Goal: Navigation & Orientation: Find specific page/section

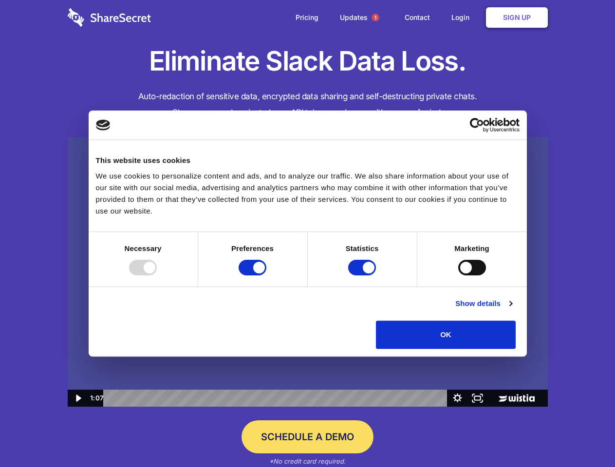
click at [307, 234] on img at bounding box center [308, 272] width 480 height 270
click at [157, 275] on div at bounding box center [143, 268] width 28 height 16
click at [266, 275] on input "Preferences" at bounding box center [252, 268] width 28 height 16
checkbox input "false"
click at [363, 275] on input "Statistics" at bounding box center [362, 268] width 28 height 16
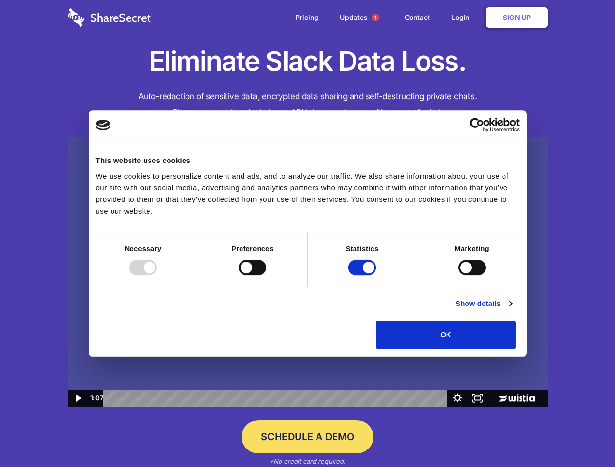
checkbox input "false"
click at [458, 275] on input "Marketing" at bounding box center [472, 268] width 28 height 16
checkbox input "true"
click at [512, 310] on link "Show details" at bounding box center [483, 304] width 56 height 12
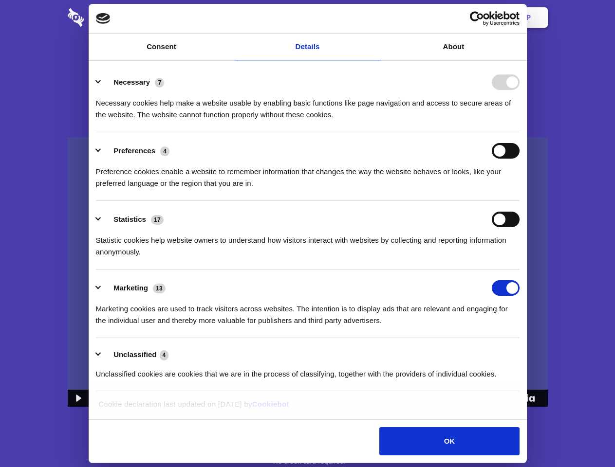
click at [519, 132] on li "Necessary 7 Necessary cookies help make a website usable by enabling basic func…" at bounding box center [307, 98] width 423 height 69
click at [375, 18] on span "1" at bounding box center [375, 18] width 8 height 8
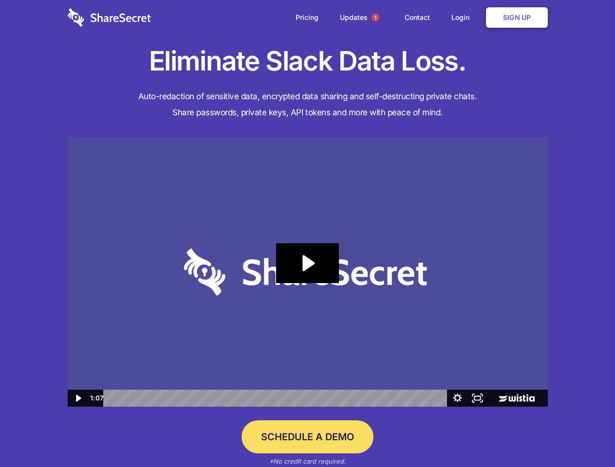
click at [308, 272] on icon "Play Video: Sharesecret Slack Extension" at bounding box center [307, 263] width 62 height 40
